Goal: Download file/media

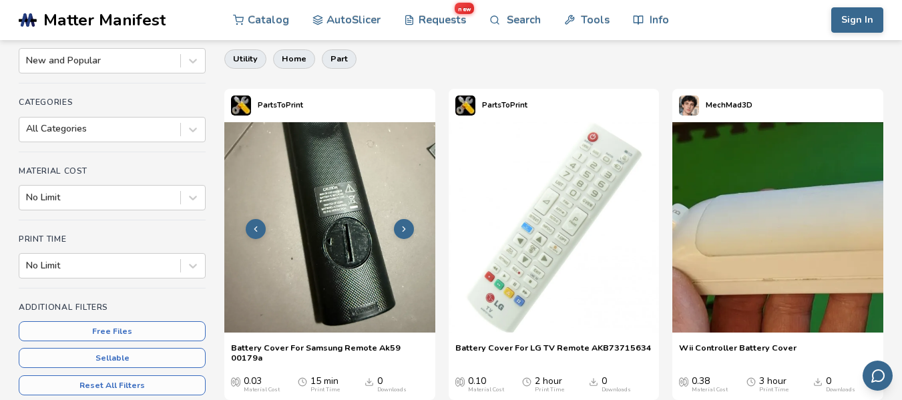
scroll to position [133, 0]
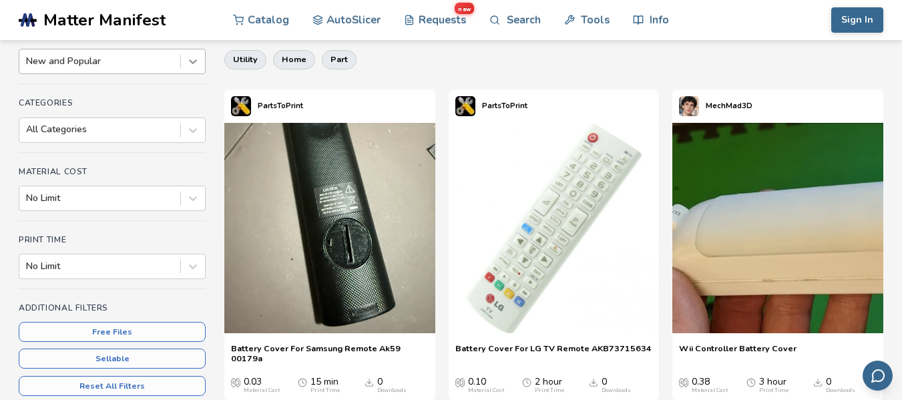
click at [188, 64] on icon at bounding box center [192, 61] width 13 height 13
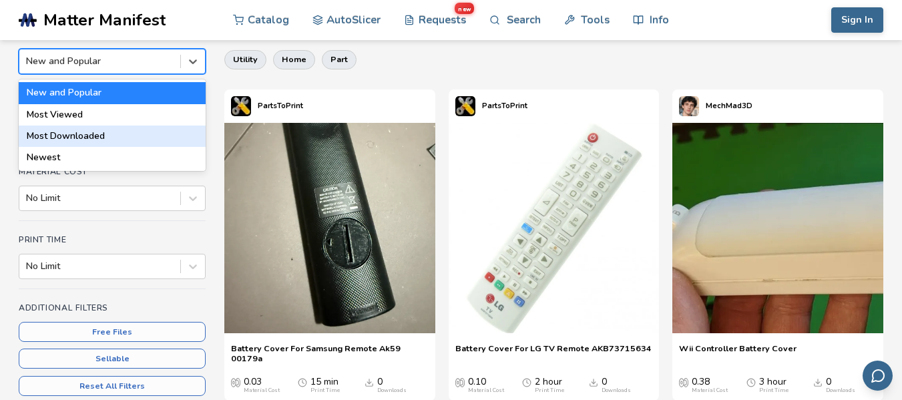
click at [91, 132] on div "Most Downloaded" at bounding box center [112, 135] width 187 height 21
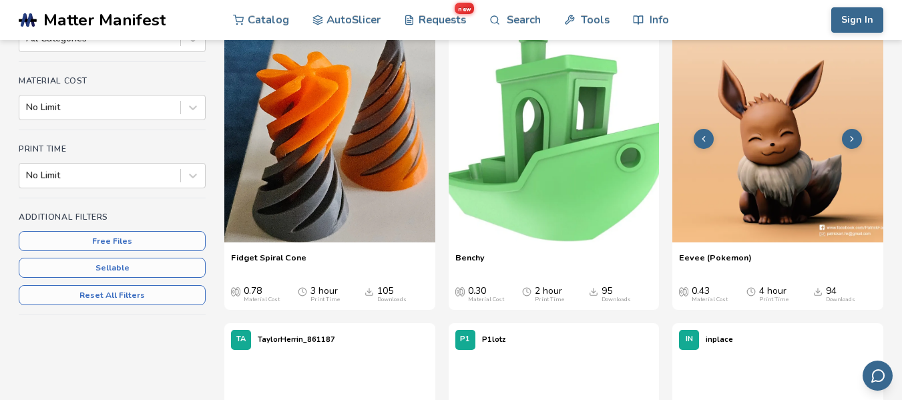
scroll to position [200, 0]
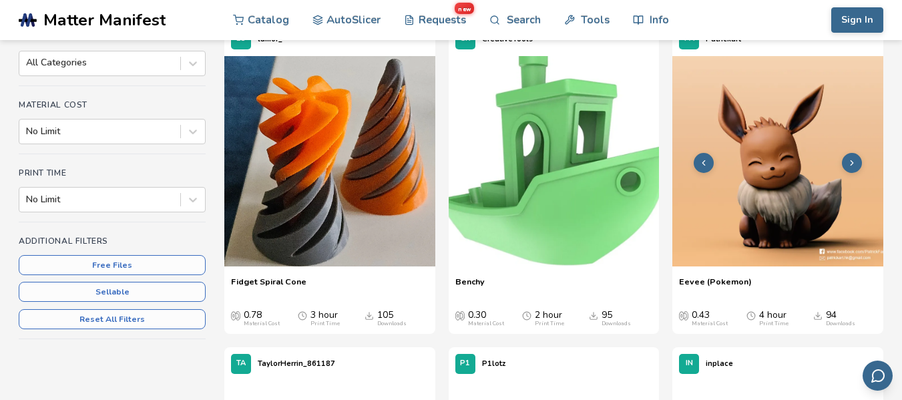
click at [806, 157] on img at bounding box center [777, 161] width 211 height 211
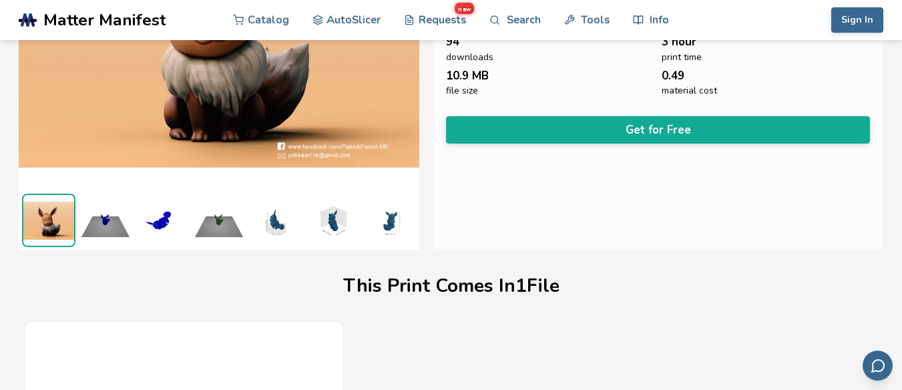
scroll to position [200, 0]
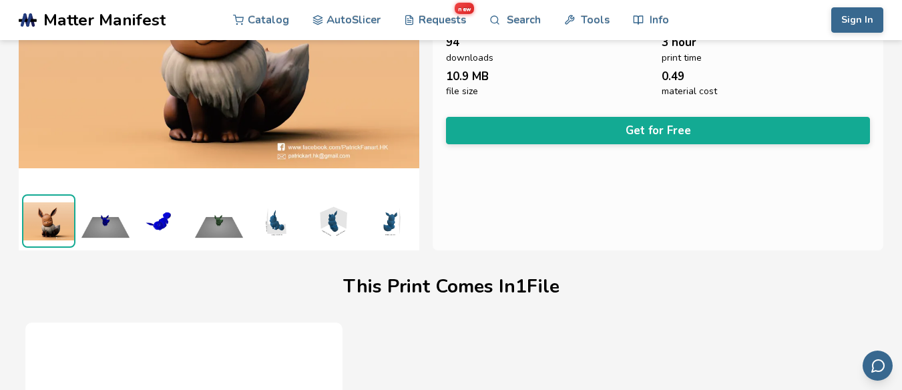
click at [109, 218] on img at bounding box center [105, 220] width 53 height 53
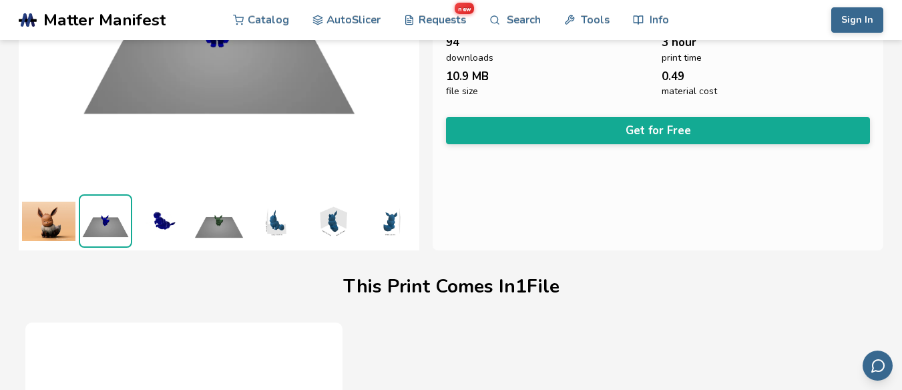
scroll to position [133, 0]
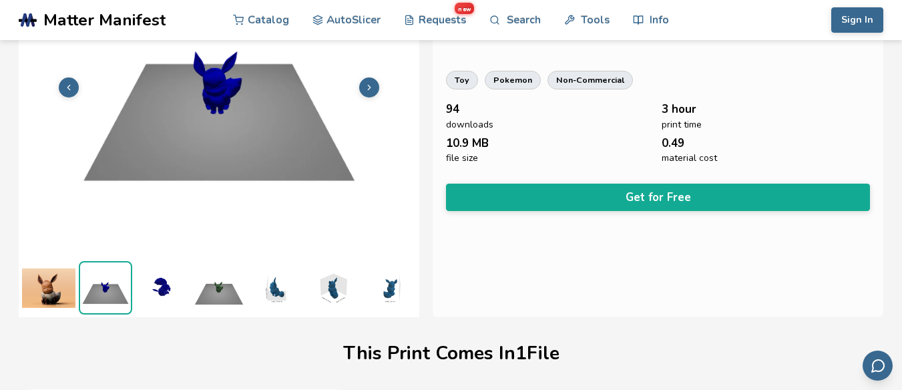
drag, startPoint x: 277, startPoint y: 279, endPoint x: 295, endPoint y: 281, distance: 18.1
click at [277, 278] on img at bounding box center [275, 287] width 53 height 53
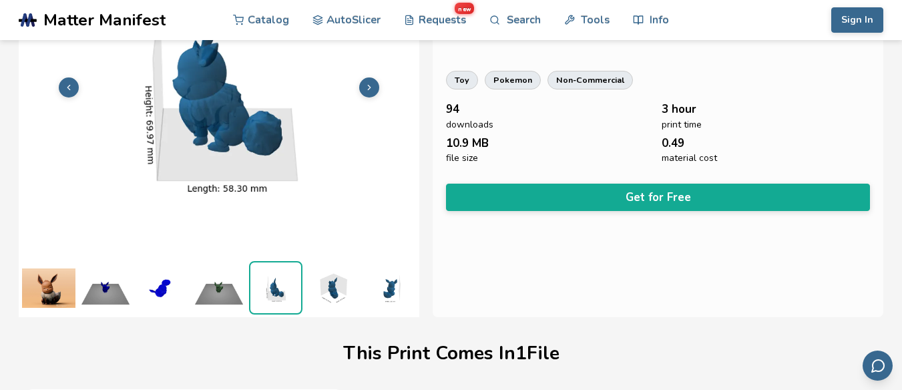
click at [319, 282] on img at bounding box center [332, 287] width 53 height 53
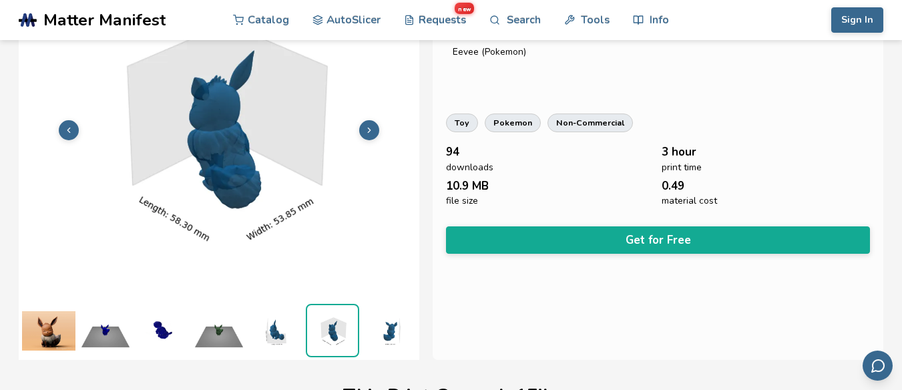
scroll to position [67, 0]
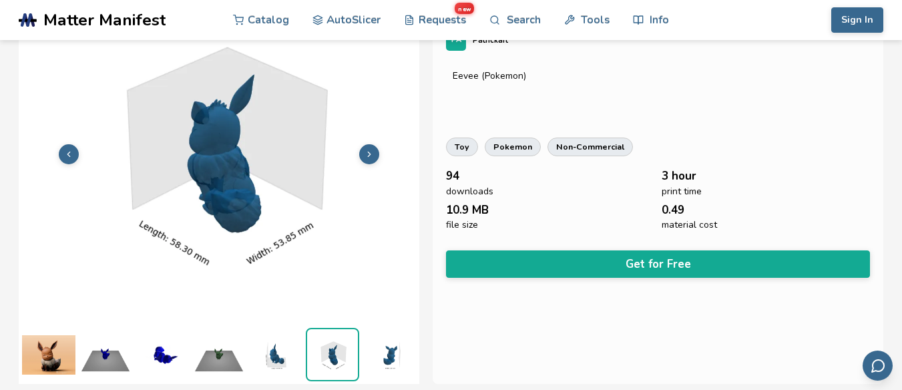
click at [376, 341] on img at bounding box center [388, 354] width 53 height 53
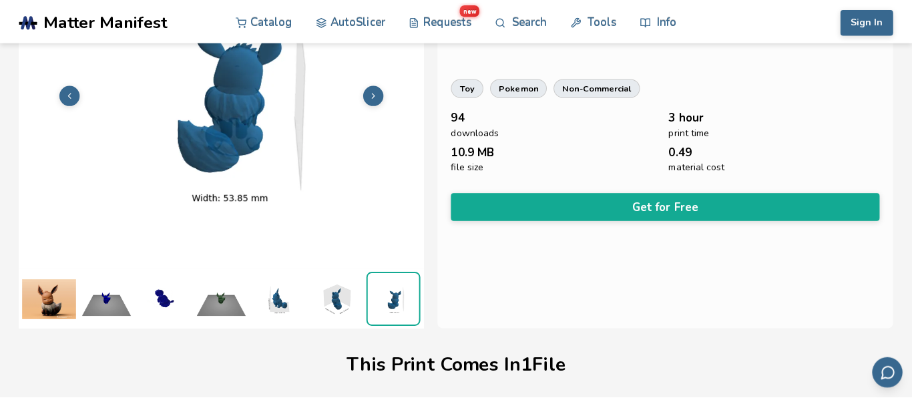
scroll to position [133, 0]
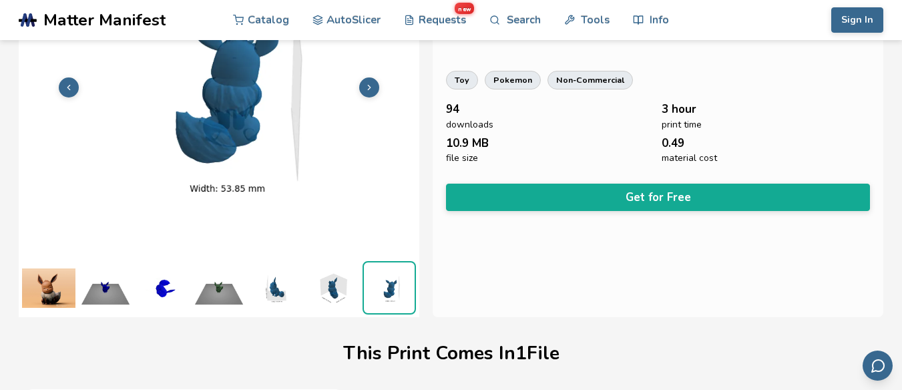
click at [636, 189] on button "Get for Free" at bounding box center [658, 197] width 424 height 27
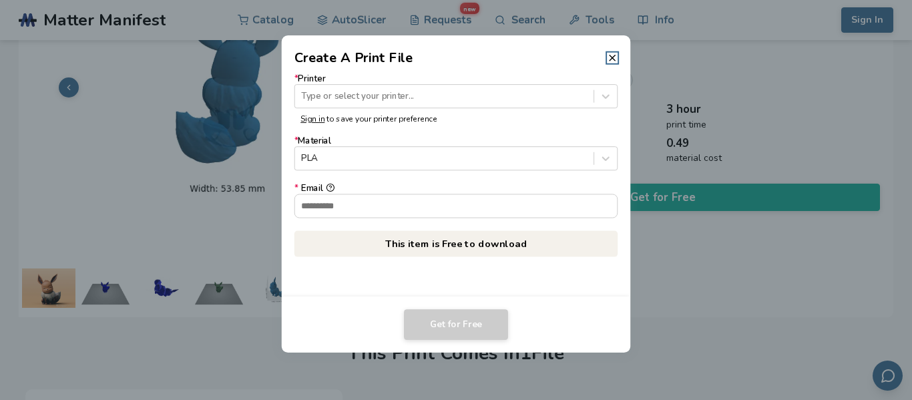
scroll to position [0, 0]
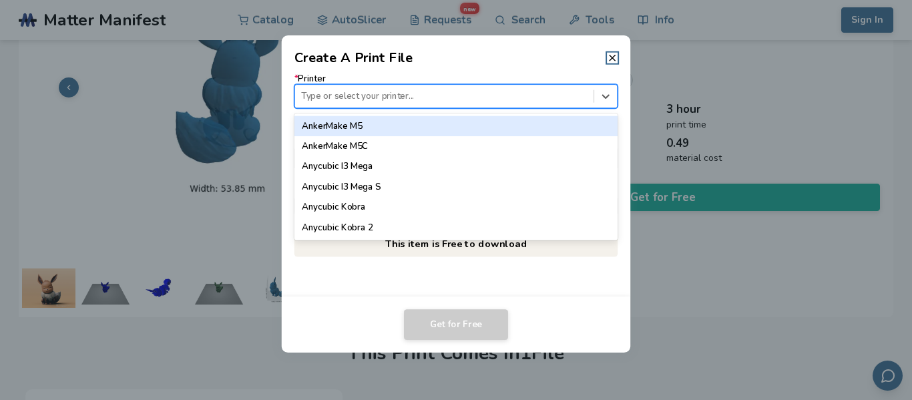
click at [369, 95] on div at bounding box center [444, 96] width 286 height 13
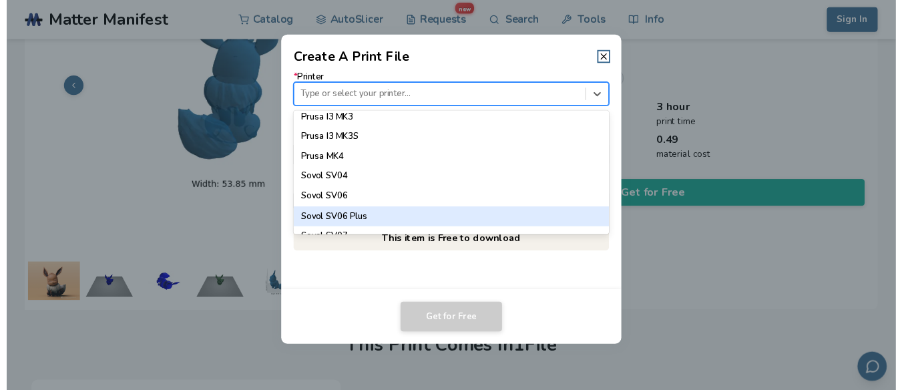
scroll to position [1109, 0]
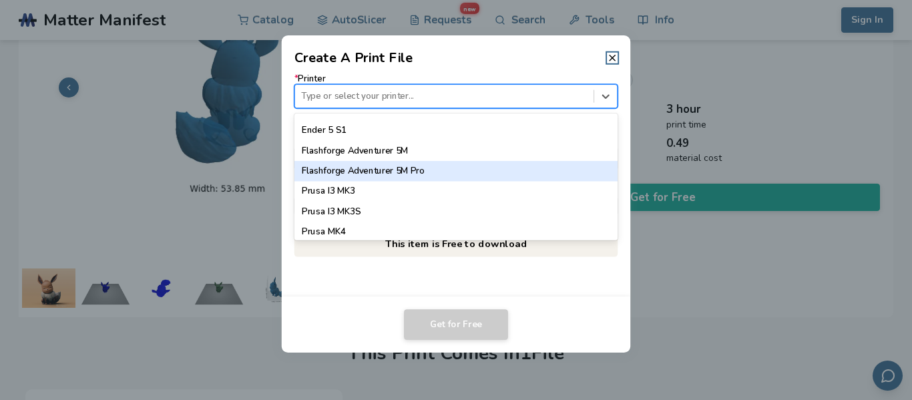
click at [387, 166] on div "Flashforge Adventurer 5M Pro" at bounding box center [455, 171] width 323 height 20
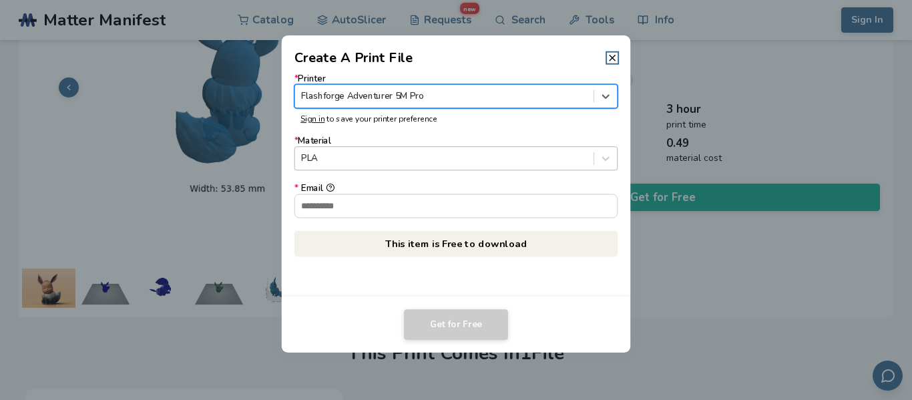
click at [375, 156] on div at bounding box center [444, 158] width 286 height 13
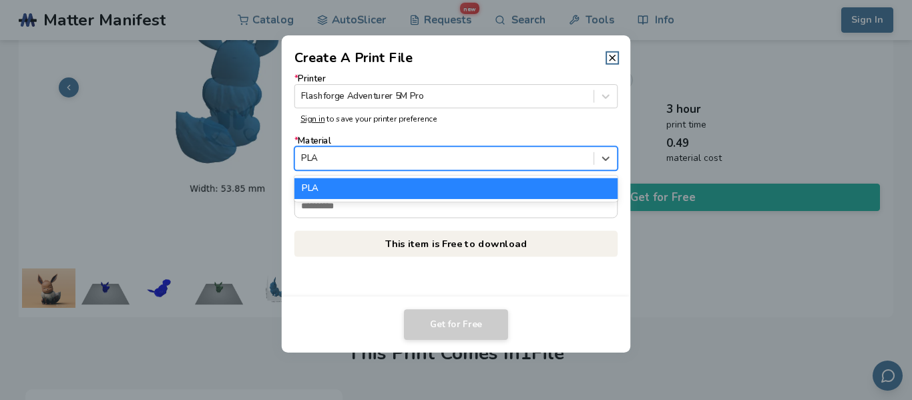
click at [356, 189] on div "PLA" at bounding box center [455, 188] width 323 height 20
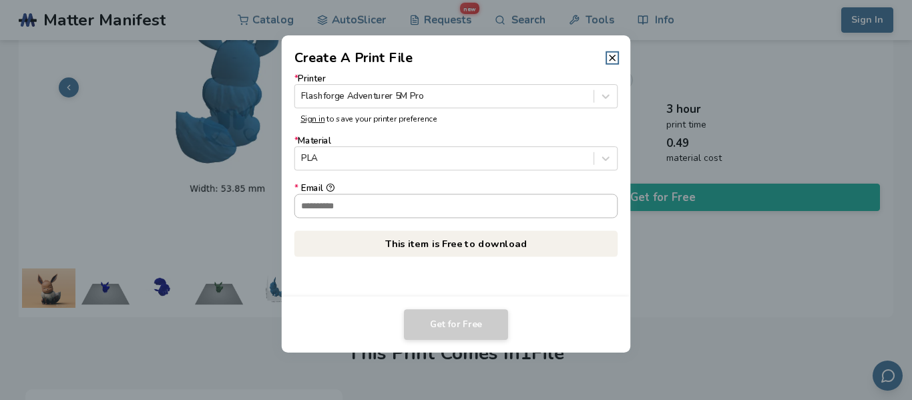
click at [388, 206] on input "* Email" at bounding box center [456, 205] width 322 height 23
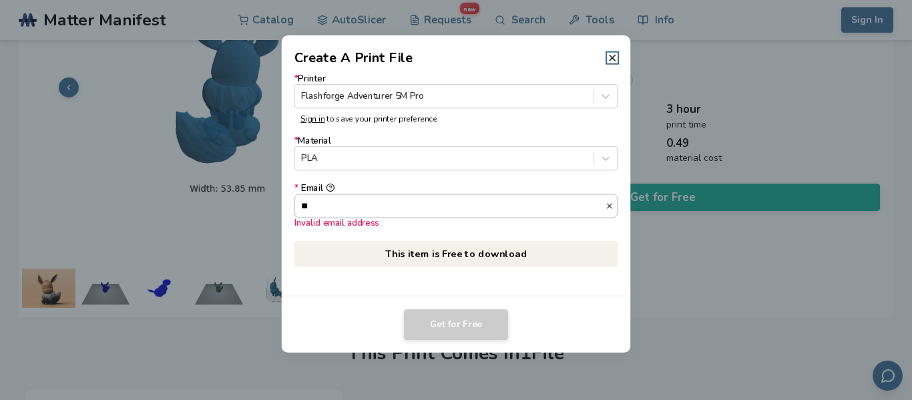
type input "*"
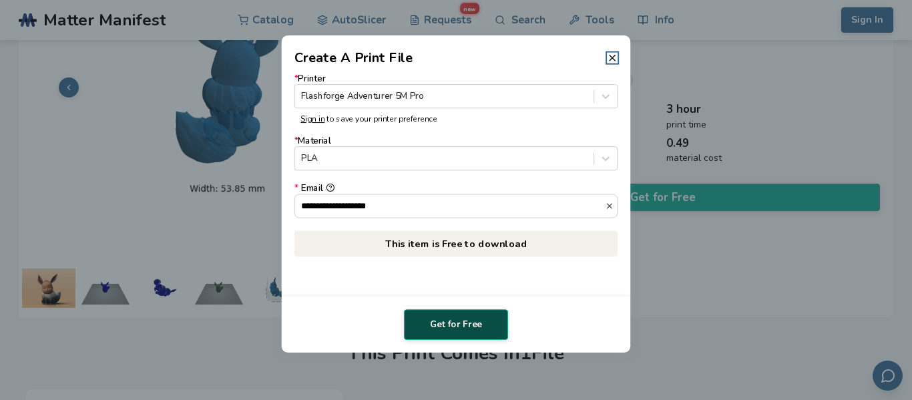
type input "**********"
click at [469, 325] on button "Get for Free" at bounding box center [456, 324] width 104 height 31
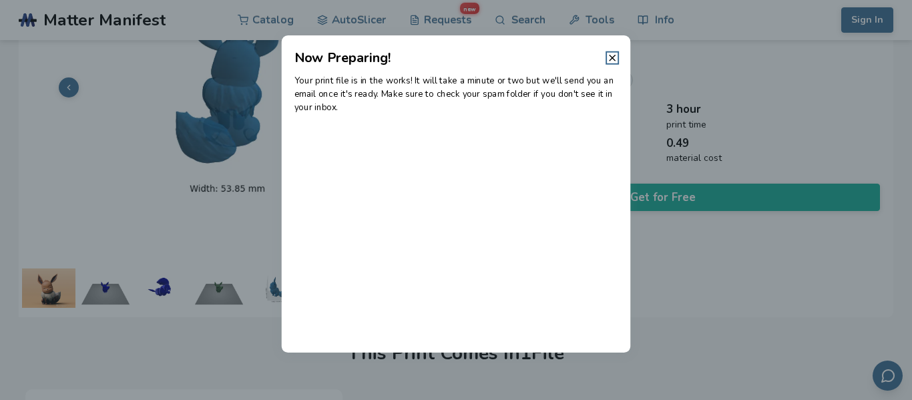
drag, startPoint x: 432, startPoint y: 141, endPoint x: 442, endPoint y: 139, distance: 10.9
click at [436, 141] on div "Your print file is in the works! It will take a minute or two but we'll send yo…" at bounding box center [456, 209] width 349 height 285
drag, startPoint x: 508, startPoint y: 158, endPoint x: 531, endPoint y: 143, distance: 26.7
click at [510, 157] on div "Your print file is in the works! It will take a minute or two but we'll send yo…" at bounding box center [456, 209] width 349 height 285
click at [609, 50] on header "Now Preparing!" at bounding box center [456, 51] width 349 height 32
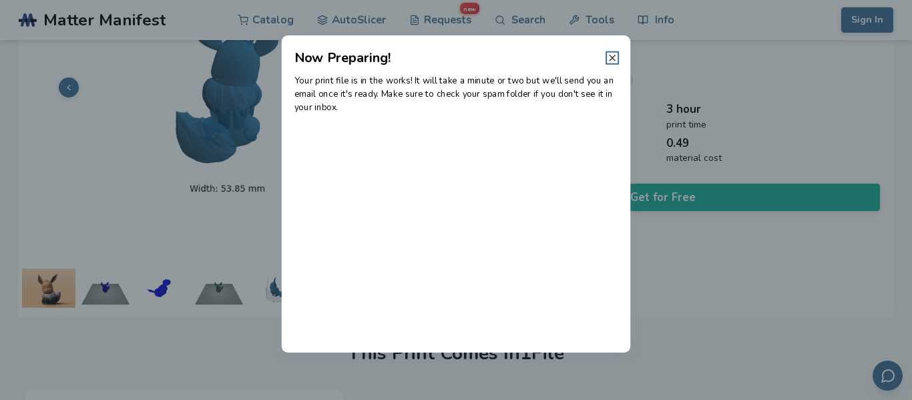
click at [609, 54] on icon at bounding box center [612, 58] width 11 height 11
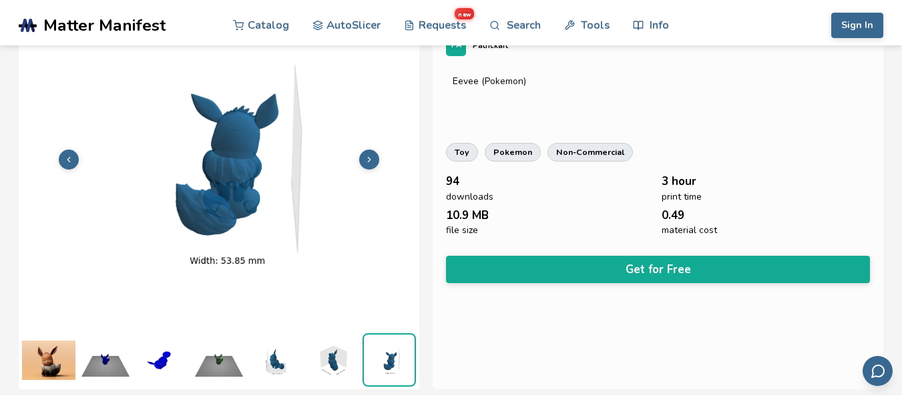
scroll to position [0, 0]
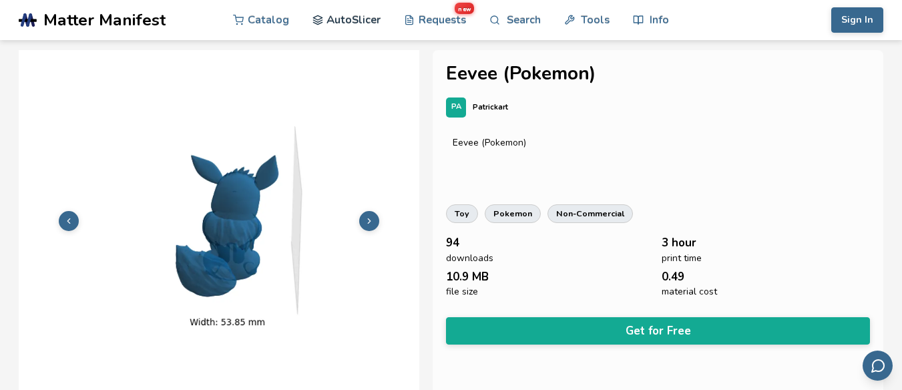
click at [356, 21] on link "AutoSlicer" at bounding box center [346, 20] width 69 height 40
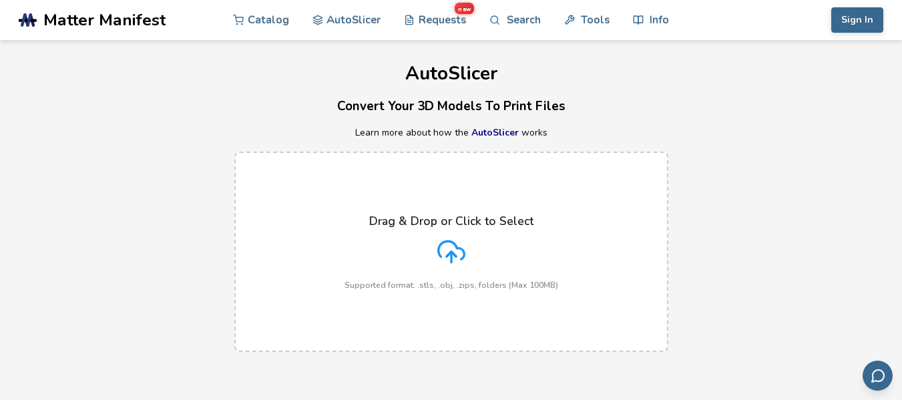
click at [452, 250] on icon at bounding box center [451, 252] width 28 height 28
click at [0, 0] on input "Drag & Drop or Click to Select Supported format: .stls, .obj, .zips, folders (M…" at bounding box center [0, 0] width 0 height 0
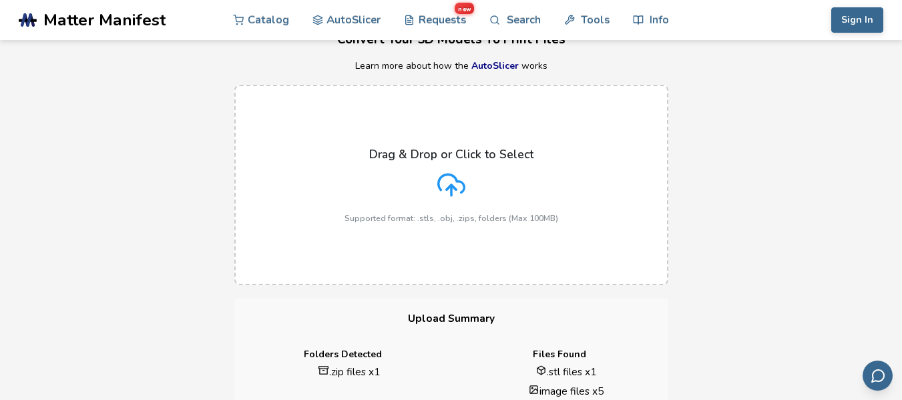
click at [448, 178] on icon at bounding box center [451, 185] width 28 height 28
click at [0, 0] on input "Drag & Drop or Click to Select Supported format: .stls, .obj, .zips, folders (M…" at bounding box center [0, 0] width 0 height 0
click at [452, 123] on label "Drag & Drop or Click to Select Supported format: .stls, .obj, .zips, folders (M…" at bounding box center [451, 185] width 434 height 200
click at [0, 0] on input "Drag & Drop or Click to Select Supported format: .stls, .obj, .zips, folders (M…" at bounding box center [0, 0] width 0 height 0
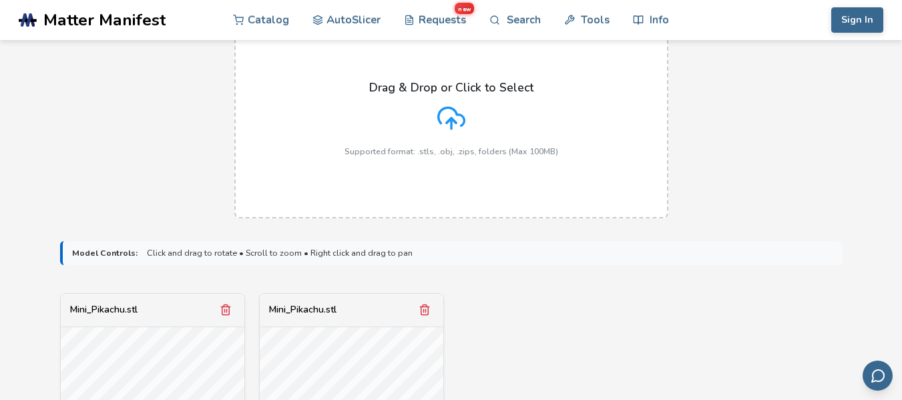
click at [447, 118] on icon at bounding box center [451, 118] width 28 height 28
click at [0, 0] on input "Drag & Drop or Click to Select Supported format: .stls, .obj, .zips, folders (M…" at bounding box center [0, 0] width 0 height 0
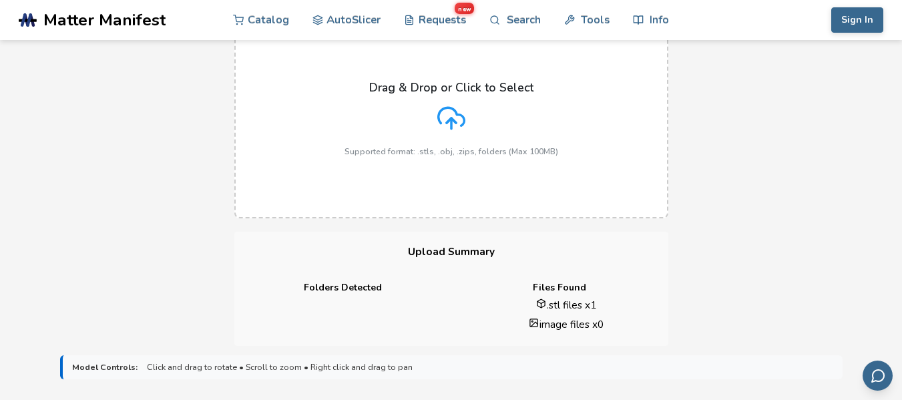
scroll to position [334, 0]
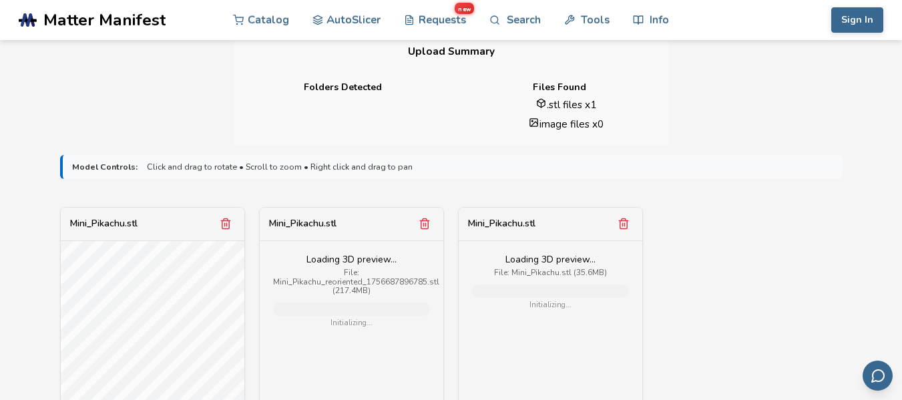
click at [625, 222] on icon "Remove model" at bounding box center [623, 224] width 12 height 12
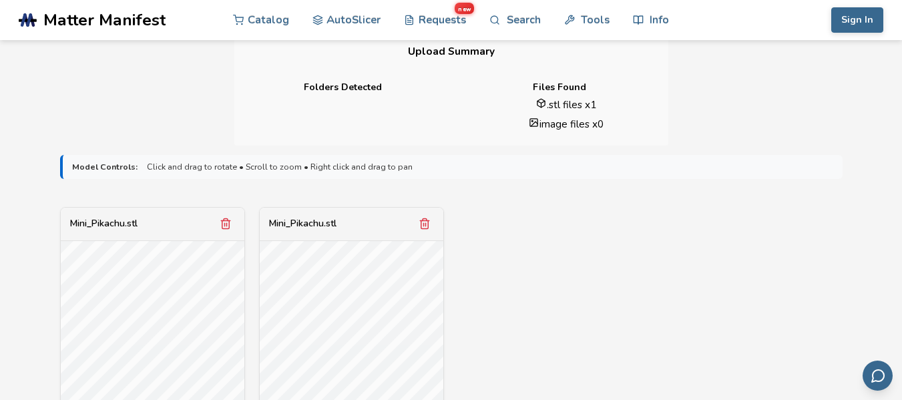
click at [430, 220] on button "Remove model" at bounding box center [424, 223] width 19 height 19
click at [420, 222] on div "Mini_Pikachu.stl Finding best rotation... File Size: 35.63MB Scale: 100 % Slici…" at bounding box center [451, 385] width 782 height 356
click at [425, 88] on h4 "Folders Detected" at bounding box center [343, 87] width 198 height 11
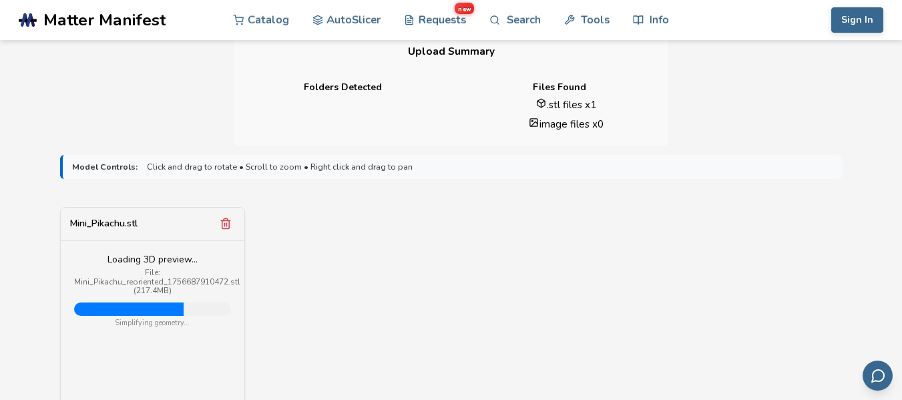
scroll to position [534, 0]
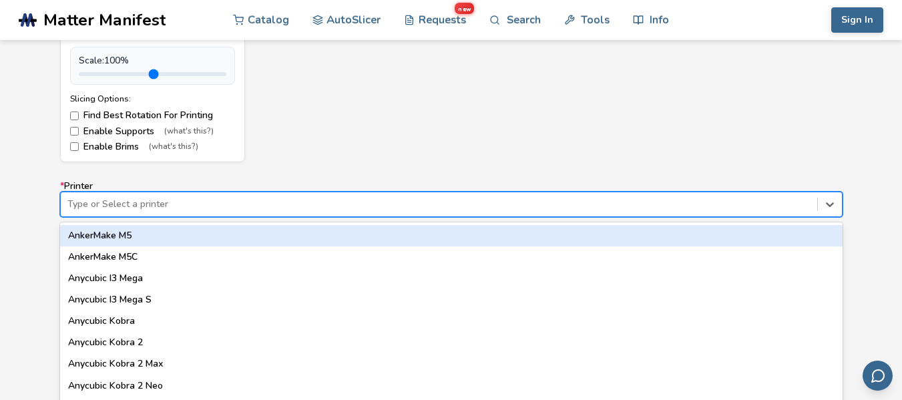
drag, startPoint x: 816, startPoint y: 205, endPoint x: 788, endPoint y: 208, distance: 28.2
click at [814, 204] on div "64 results available. Use Up and Down to choose options, press Enter to select …" at bounding box center [451, 204] width 782 height 25
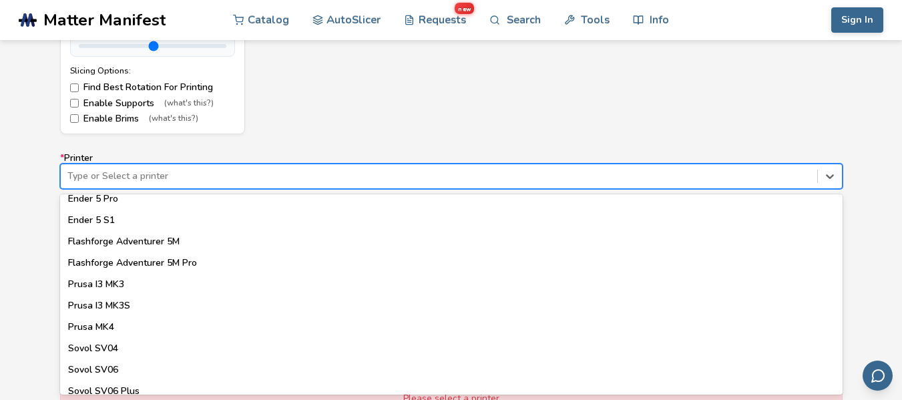
scroll to position [1109, 0]
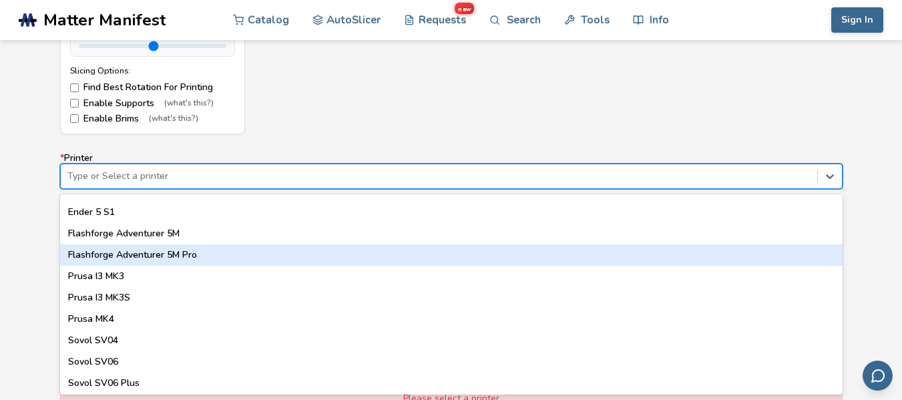
click at [147, 249] on div "Flashforge Adventurer 5M Pro" at bounding box center [451, 254] width 782 height 21
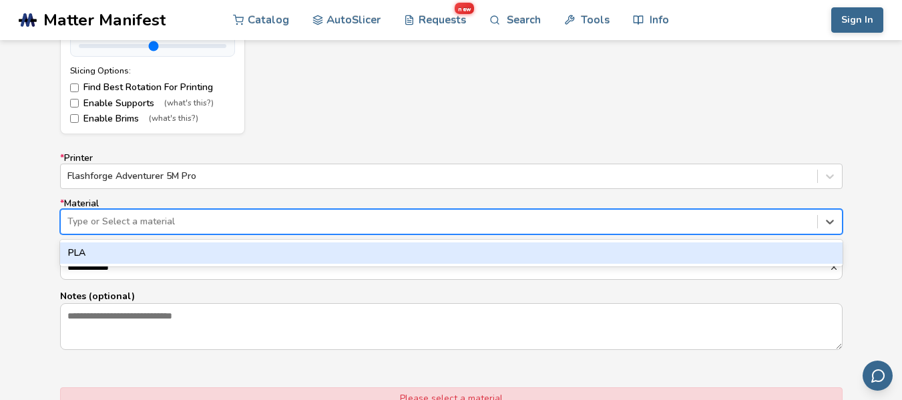
click at [178, 219] on div at bounding box center [438, 221] width 743 height 13
click at [112, 248] on div "PLA" at bounding box center [451, 252] width 782 height 21
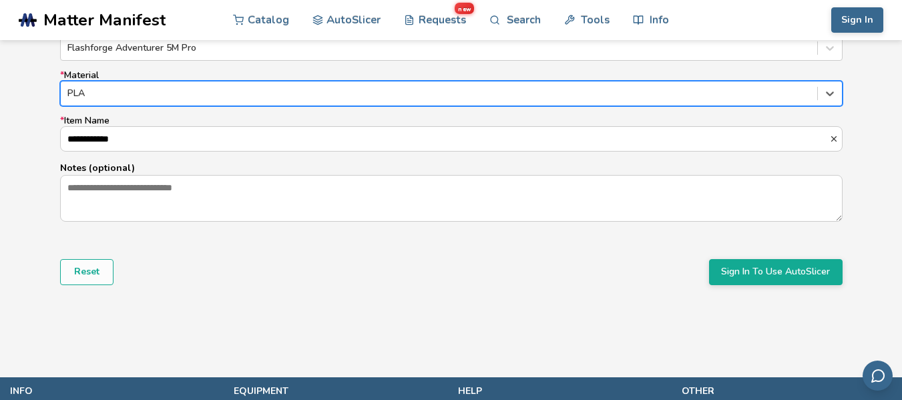
scroll to position [896, 0]
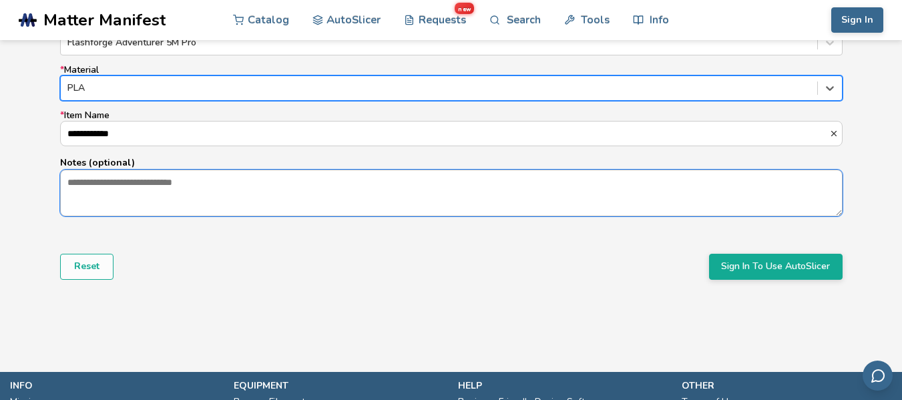
click at [214, 183] on textarea "Notes (optional)" at bounding box center [451, 192] width 781 height 45
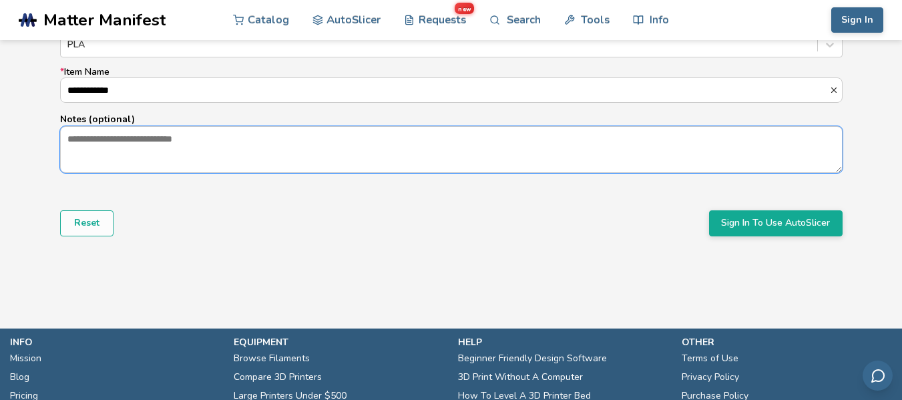
scroll to position [962, 0]
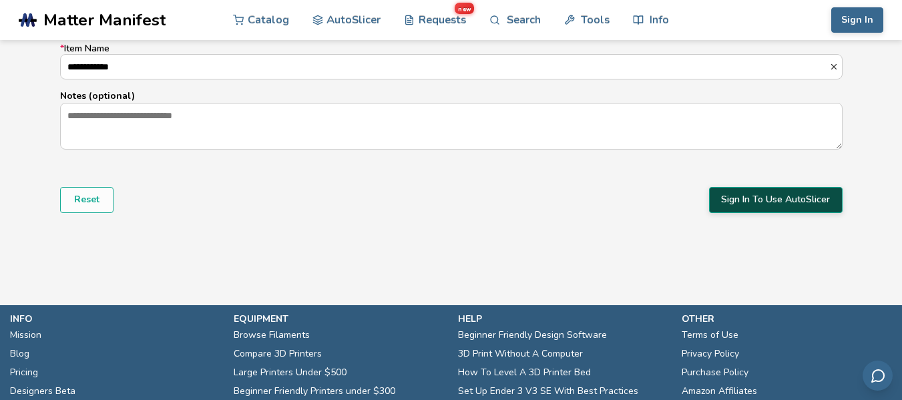
click at [741, 203] on button "Sign In To Use AutoSlicer" at bounding box center [775, 199] width 133 height 25
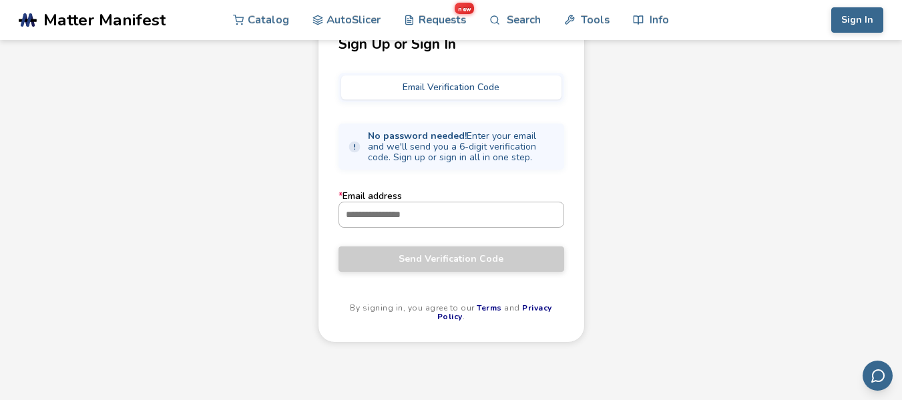
scroll to position [67, 0]
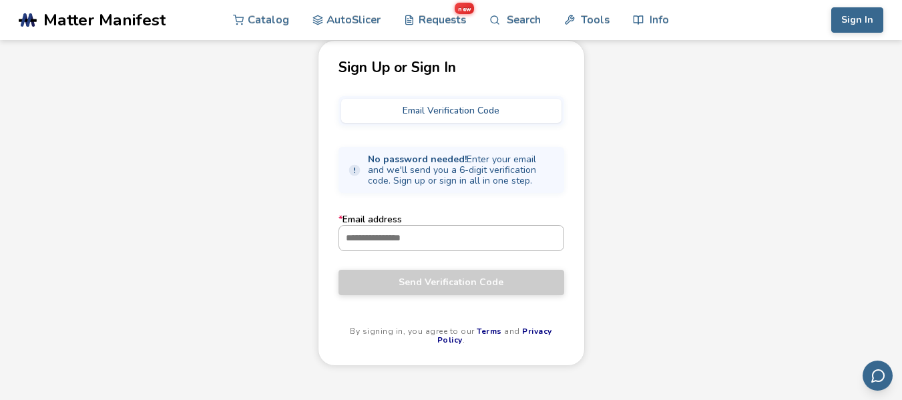
click at [400, 238] on input "* Email address" at bounding box center [451, 238] width 224 height 24
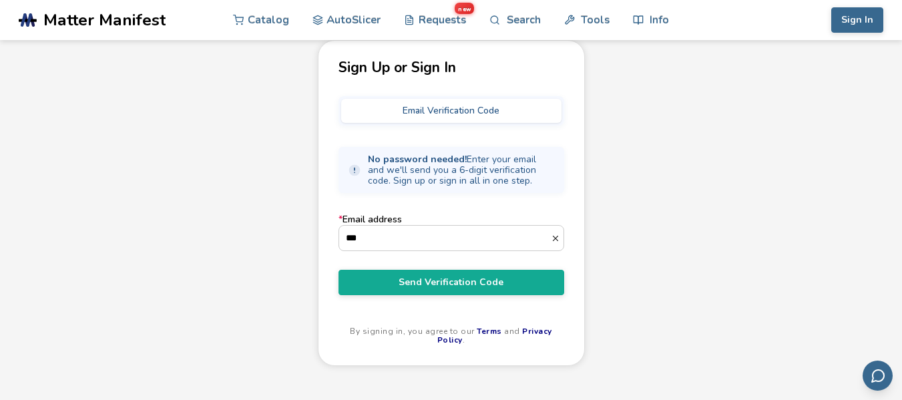
type input "***"
click at [695, 196] on div "Sign Up or Sign In Email Verification Code No password needed! Enter your email…" at bounding box center [451, 221] width 902 height 362
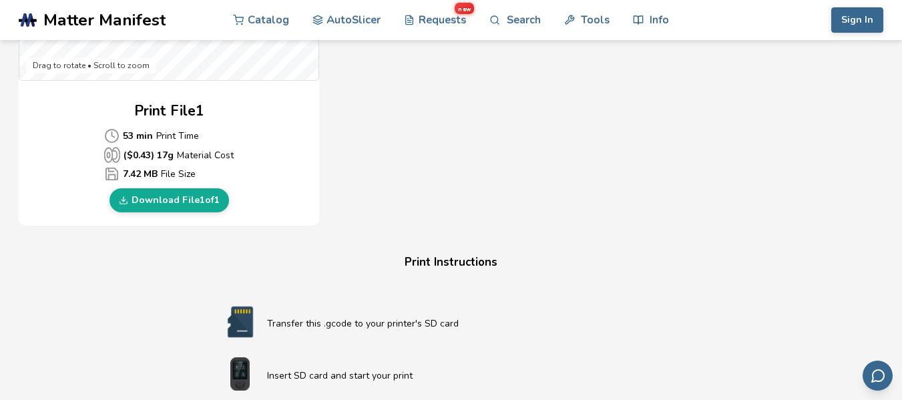
scroll to position [601, 0]
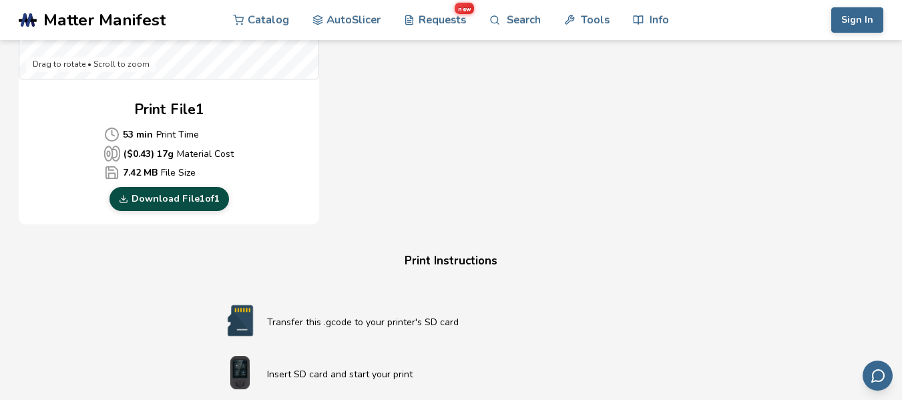
click at [187, 196] on link "Download File 1 of 1" at bounding box center [168, 199] width 119 height 24
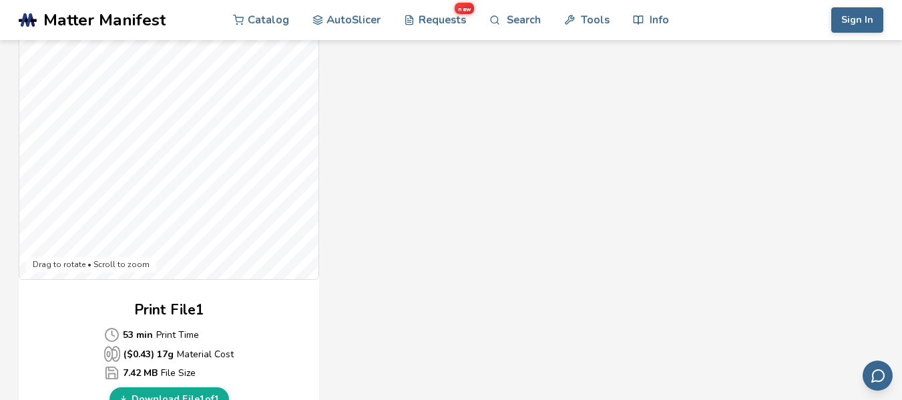
scroll to position [402, 0]
click at [509, 95] on div "Gcode Preview Drag to rotate • Scroll to zoom Print File 1 53 min Print Time ($…" at bounding box center [419, 181] width 801 height 486
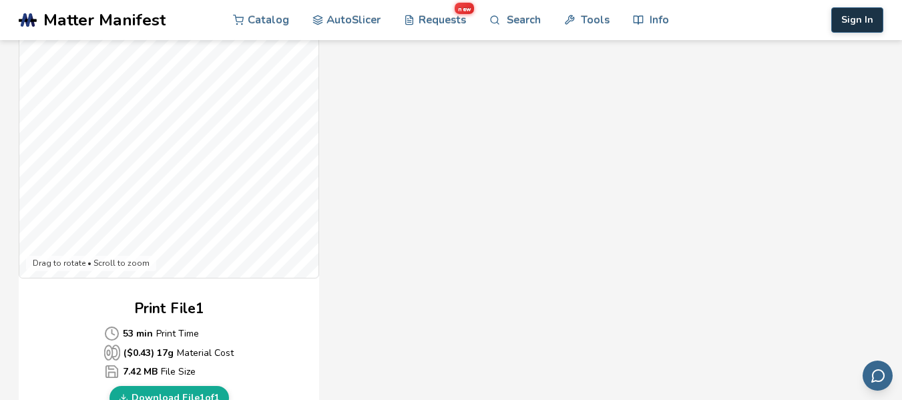
click at [852, 13] on button "Sign In" at bounding box center [857, 19] width 52 height 25
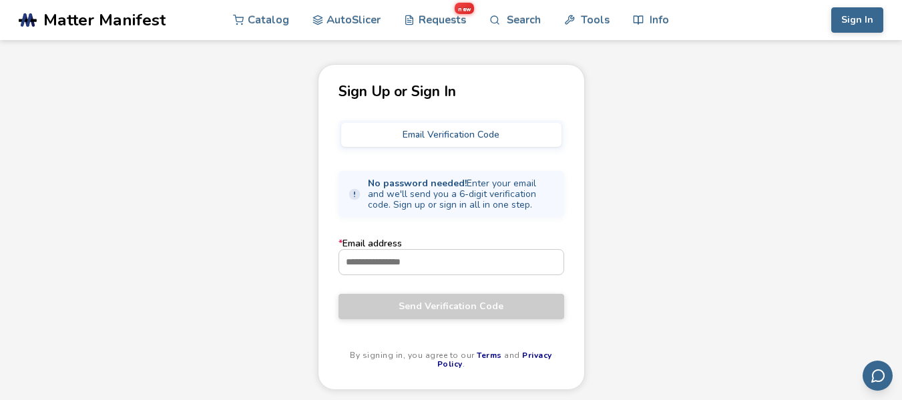
scroll to position [67, 0]
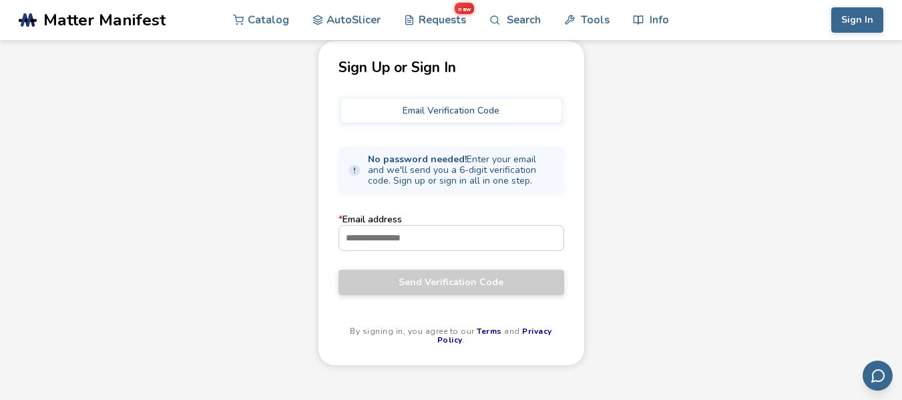
click at [668, 118] on div "Sign Up or Sign In Email Verification Code No password needed! Enter your email…" at bounding box center [451, 221] width 902 height 362
click at [404, 234] on input "* Email address" at bounding box center [451, 238] width 224 height 24
type input "*"
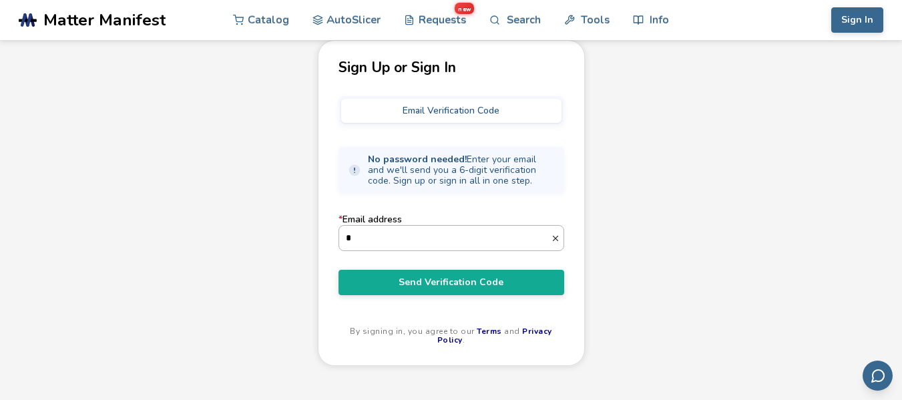
type input "**********"
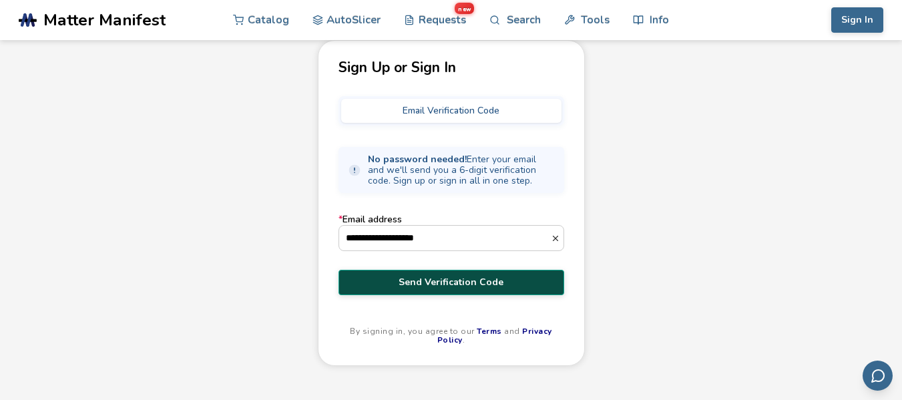
click at [446, 285] on span "Send Verification Code" at bounding box center [451, 282] width 206 height 11
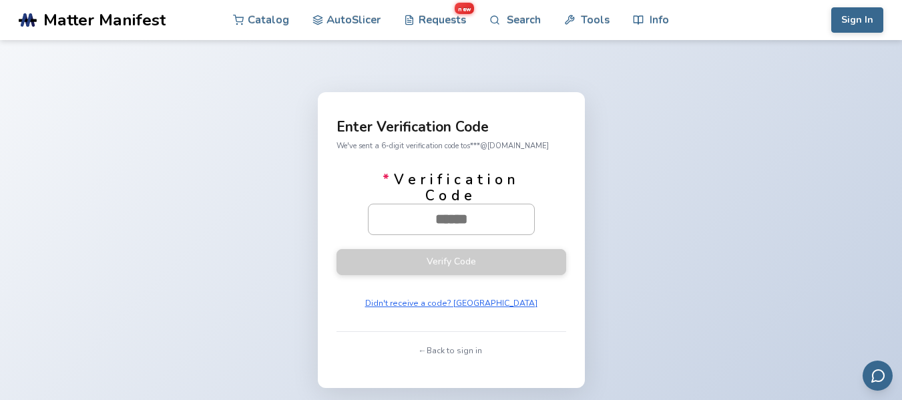
paste input "******"
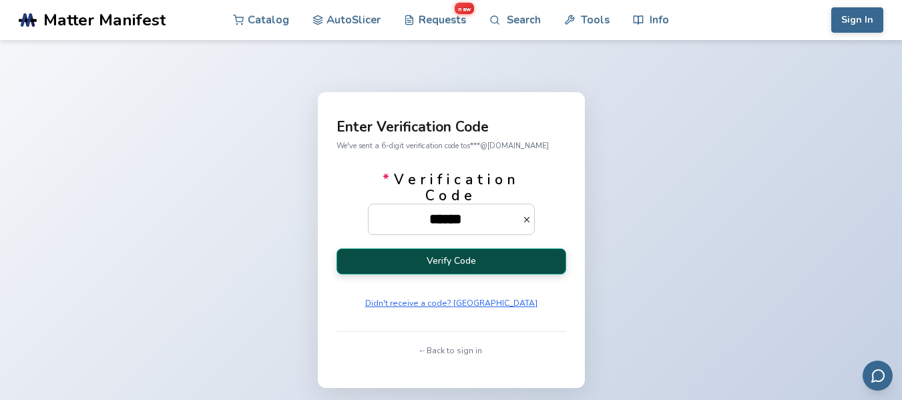
type input "******"
click at [468, 252] on button "Verify Code" at bounding box center [451, 261] width 230 height 26
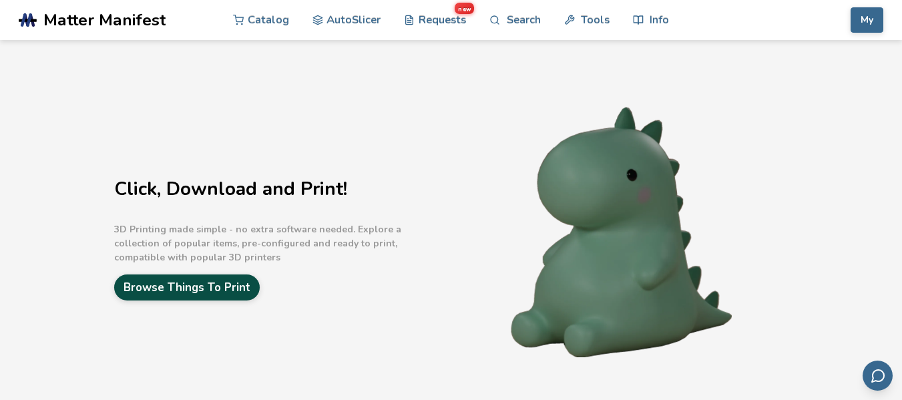
click at [205, 278] on link "Browse Things To Print" at bounding box center [186, 287] width 145 height 26
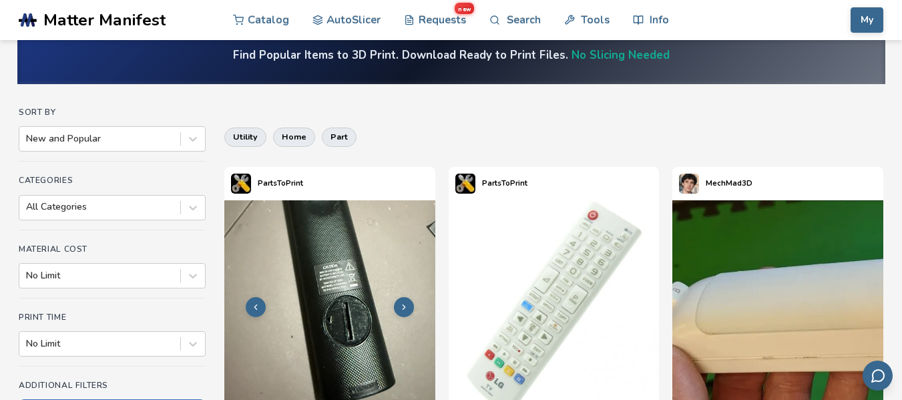
scroll to position [133, 0]
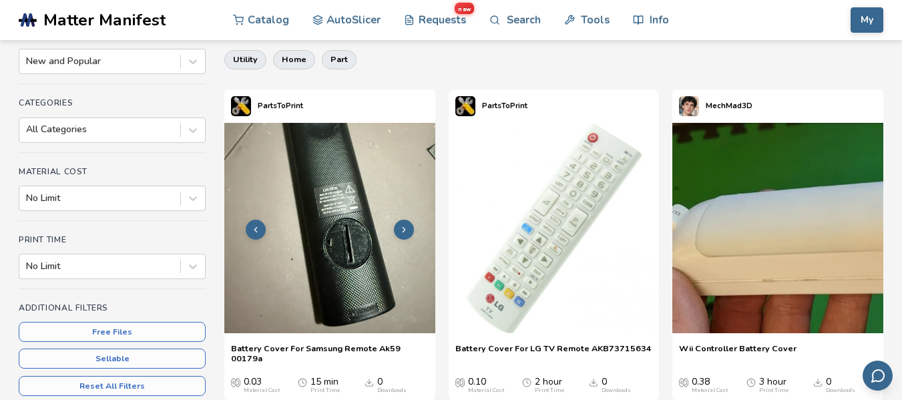
click at [402, 226] on icon at bounding box center [403, 229] width 9 height 9
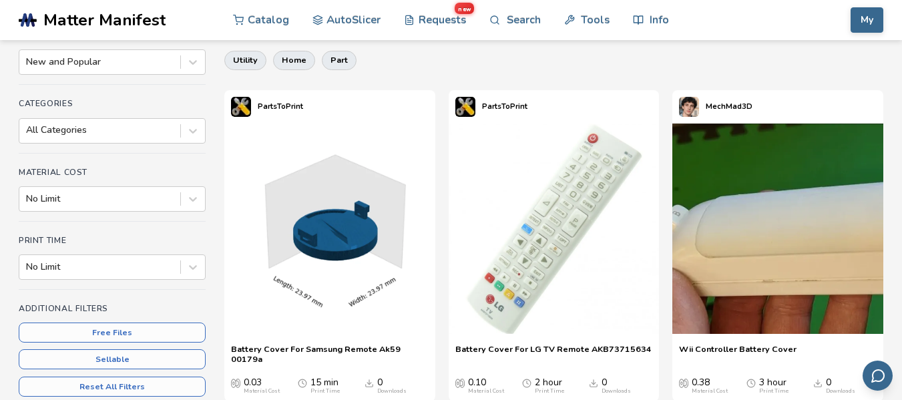
scroll to position [0, 0]
